Goal: Find specific page/section: Find specific page/section

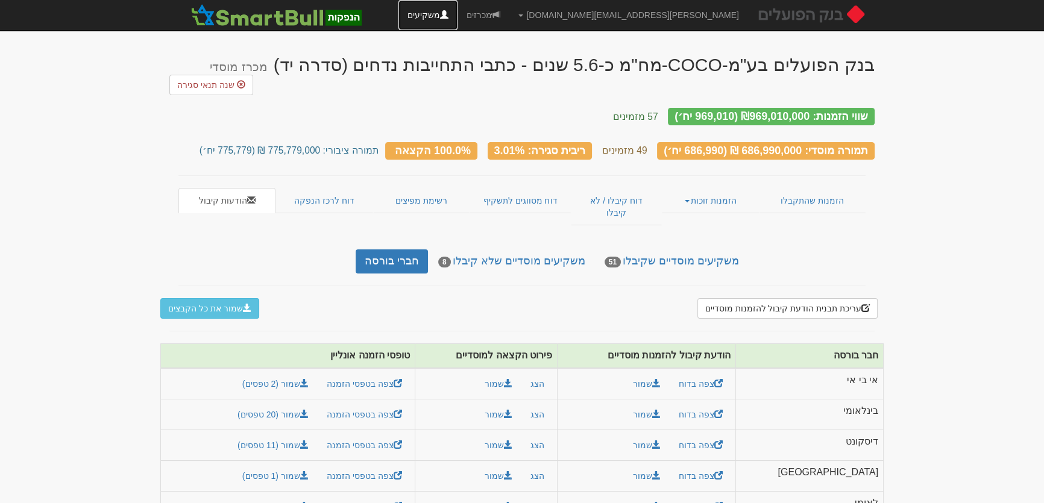
click at [458, 16] on link "משקיעים" at bounding box center [427, 15] width 59 height 30
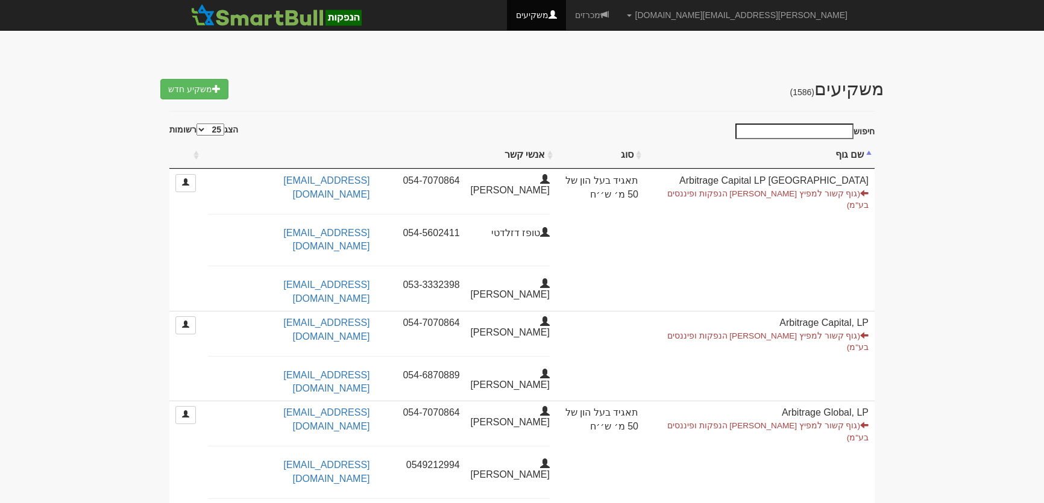
select select "25"
click at [827, 127] on input "חיפוש" at bounding box center [794, 132] width 118 height 16
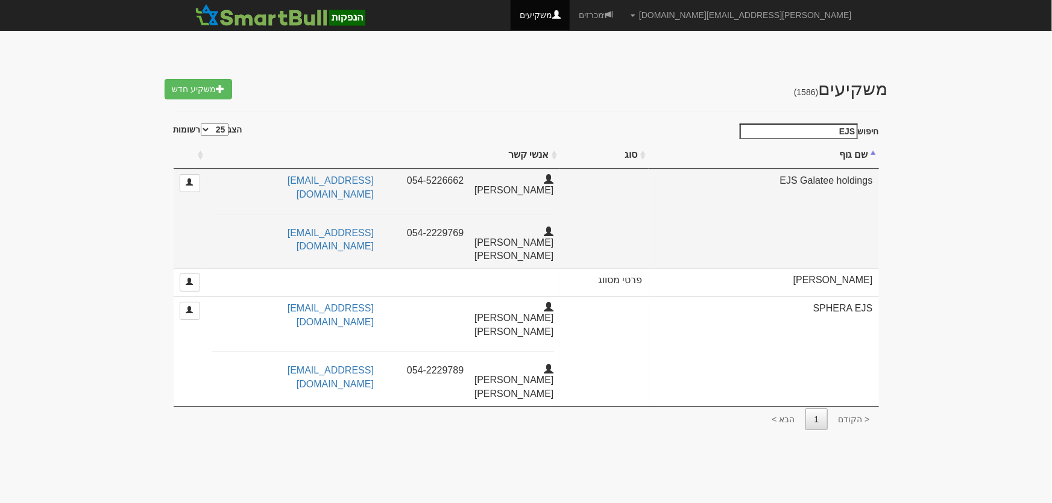
type input "EJS"
drag, startPoint x: 778, startPoint y: 180, endPoint x: 875, endPoint y: 178, distance: 97.1
click at [875, 178] on td "EJS Galatee holdings" at bounding box center [764, 218] width 230 height 99
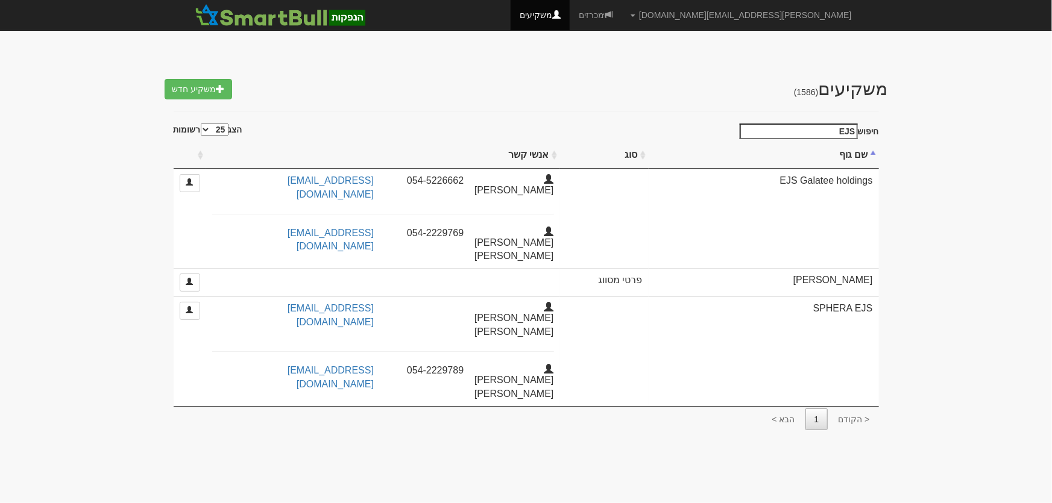
copy td "EJS Galatee holdings"
